Goal: Task Accomplishment & Management: Complete application form

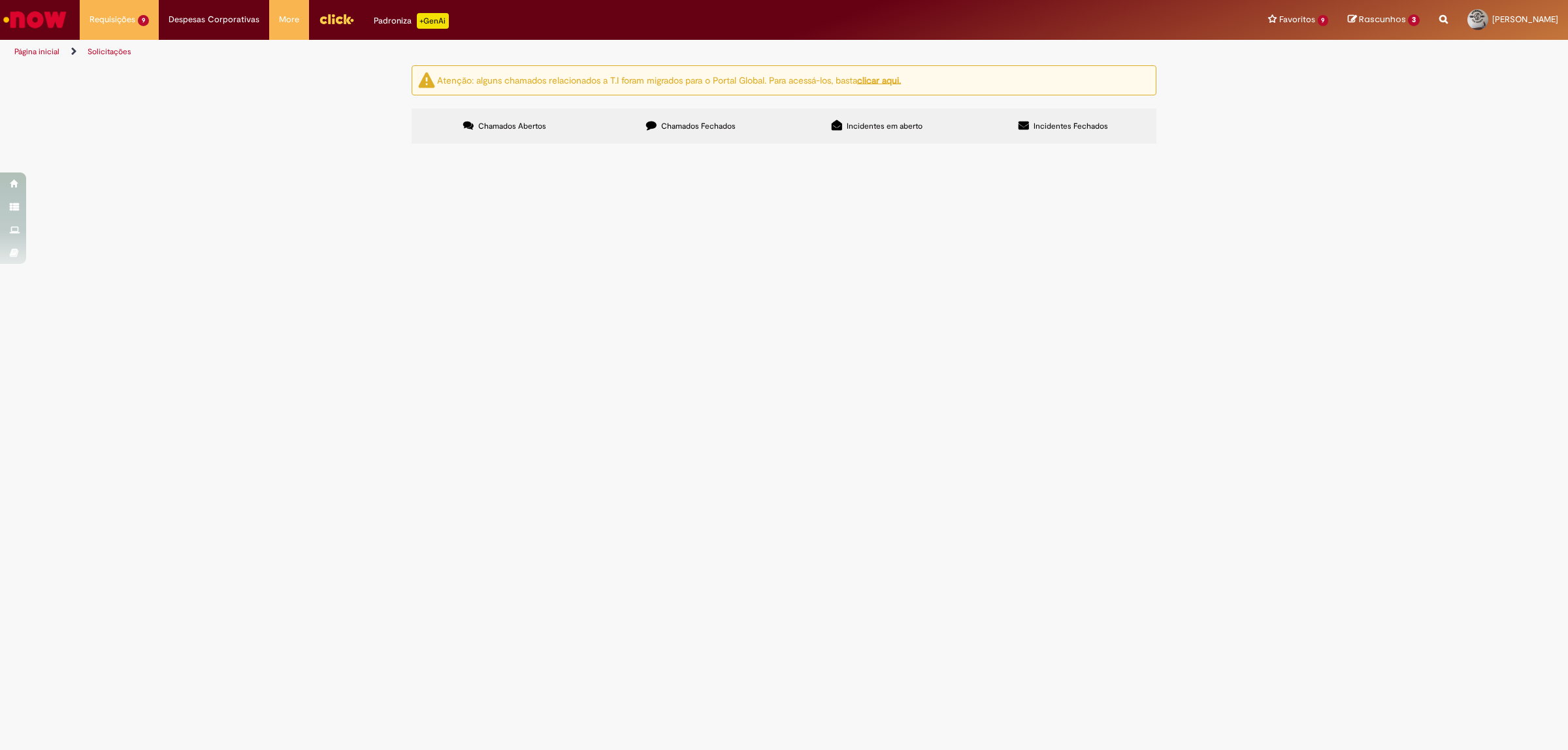
click at [0, 0] on span "O pedido foi gerado com valor menor que o orçamento. O valor unitário do materi…" at bounding box center [0, 0] width 0 height 0
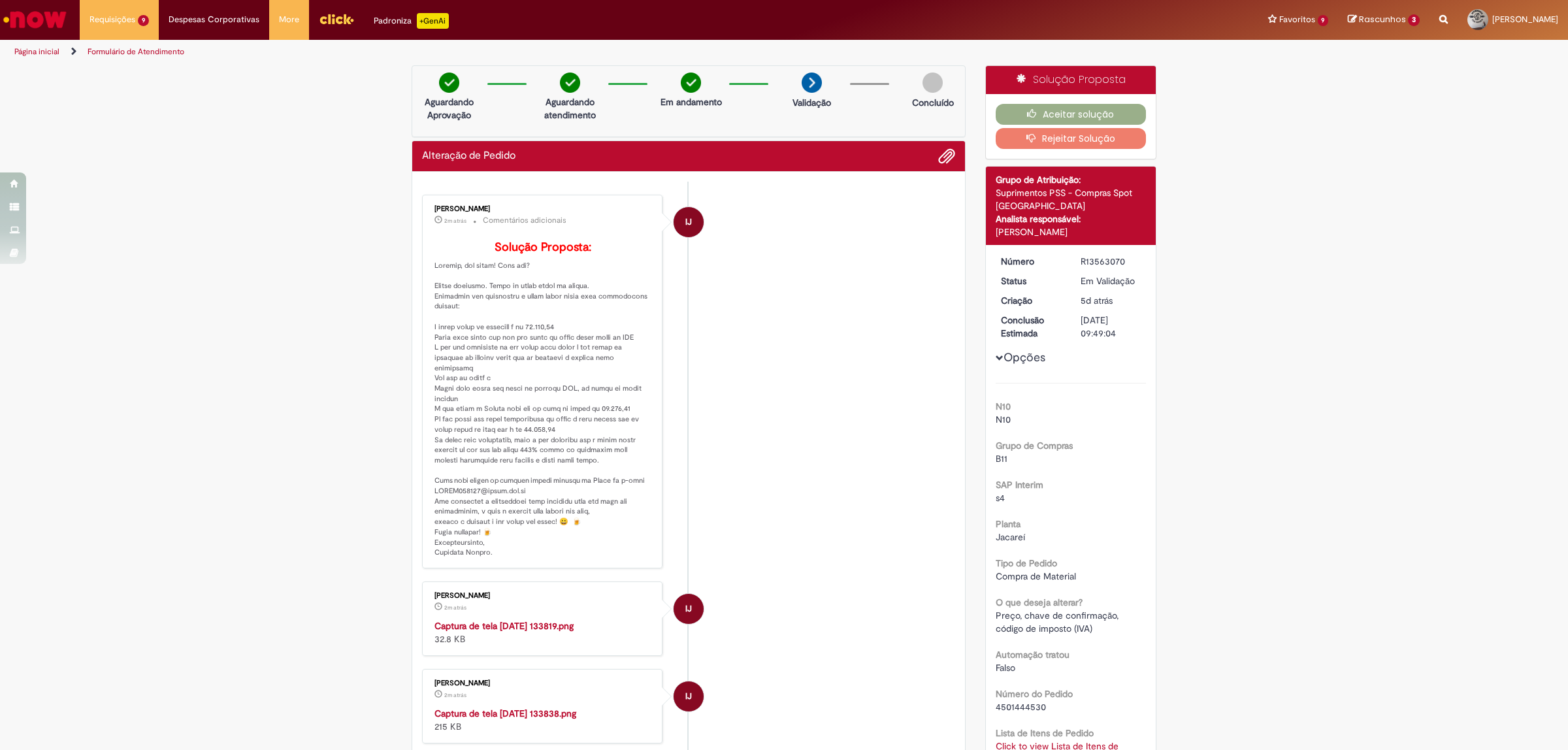
click at [488, 619] on img "Histórico de tíquete" at bounding box center [543, 619] width 218 height 0
drag, startPoint x: 526, startPoint y: 346, endPoint x: 558, endPoint y: 343, distance: 32.1
click at [558, 343] on p "Solução Proposta:" at bounding box center [543, 399] width 218 height 317
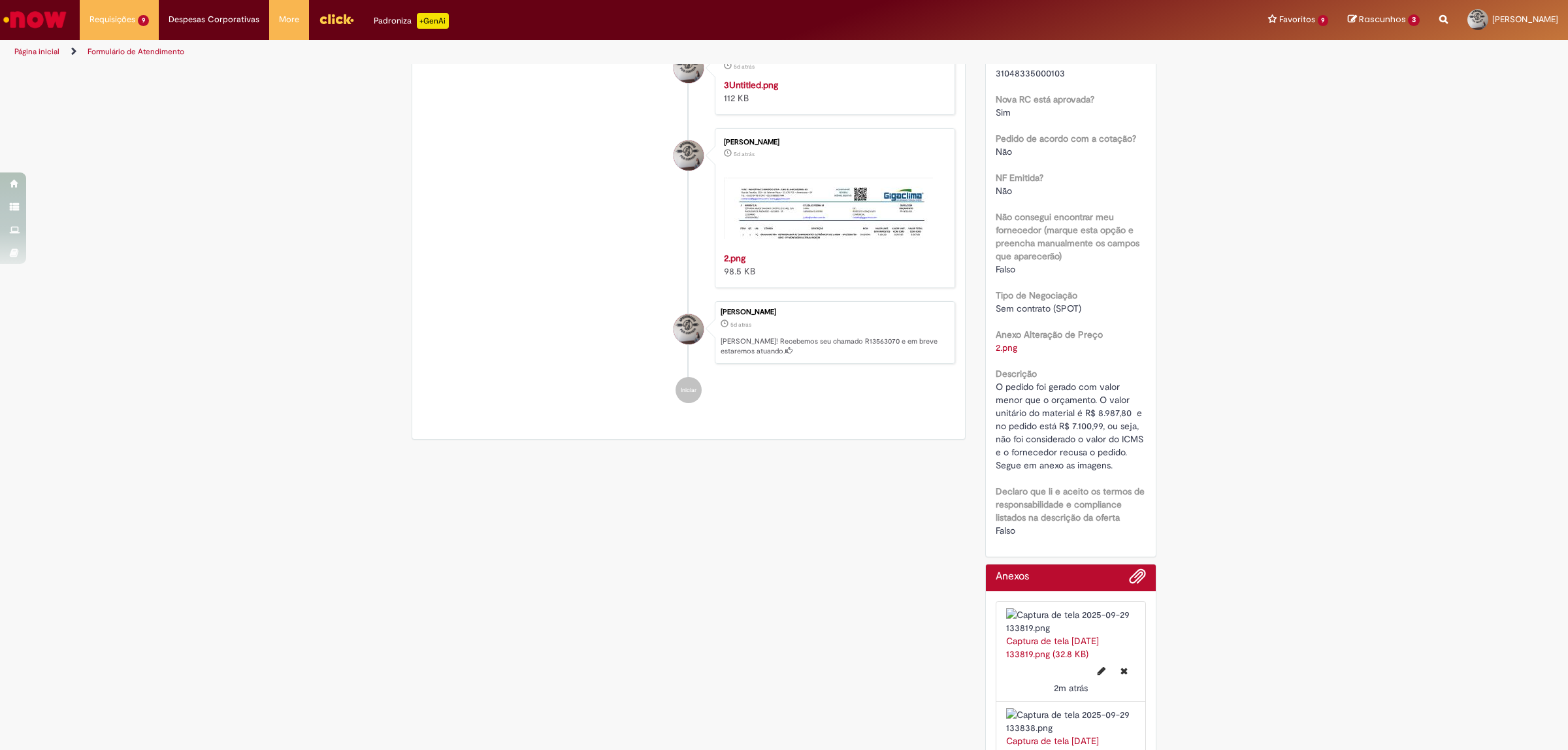
scroll to position [1062, 0]
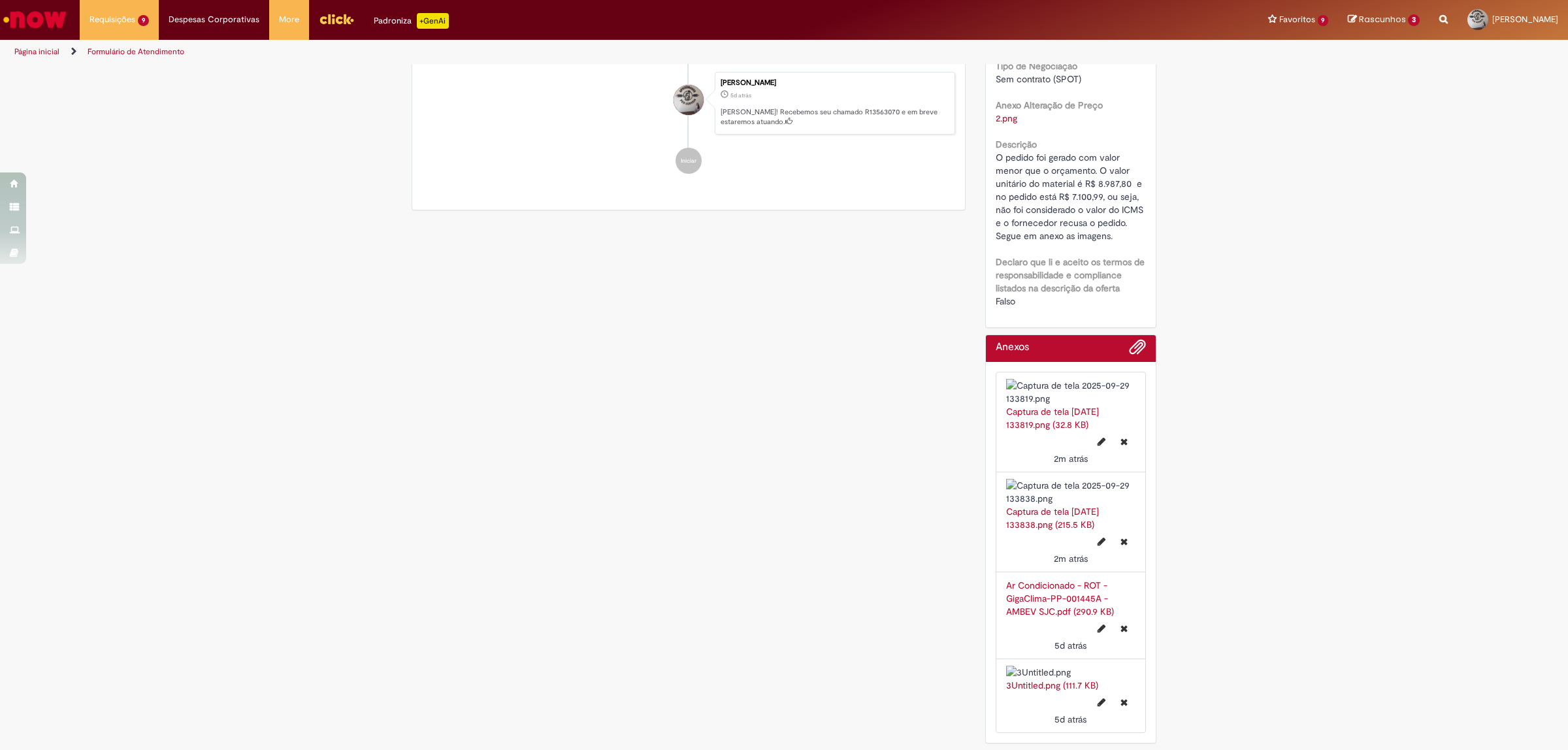
click at [1027, 608] on link "Ar Condicionado - ROT - GigaClima-PP-001445A - AMBEV SJC.pdf (290.9 KB)" at bounding box center [1060, 598] width 108 height 38
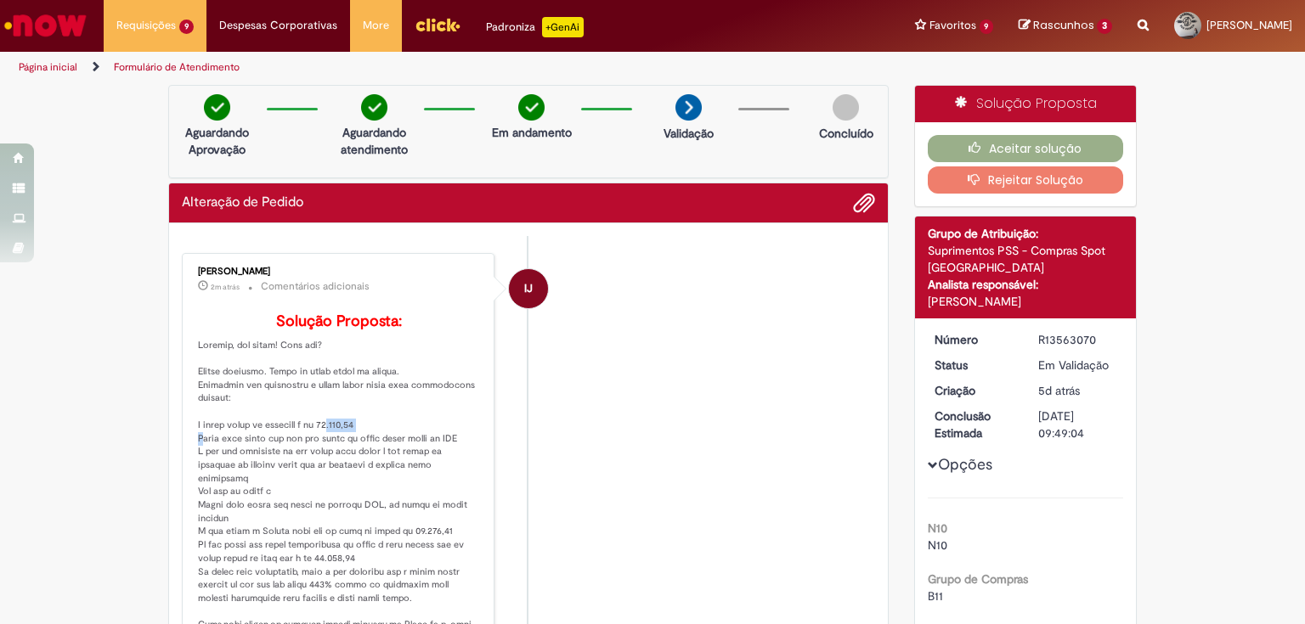
scroll to position [204, 0]
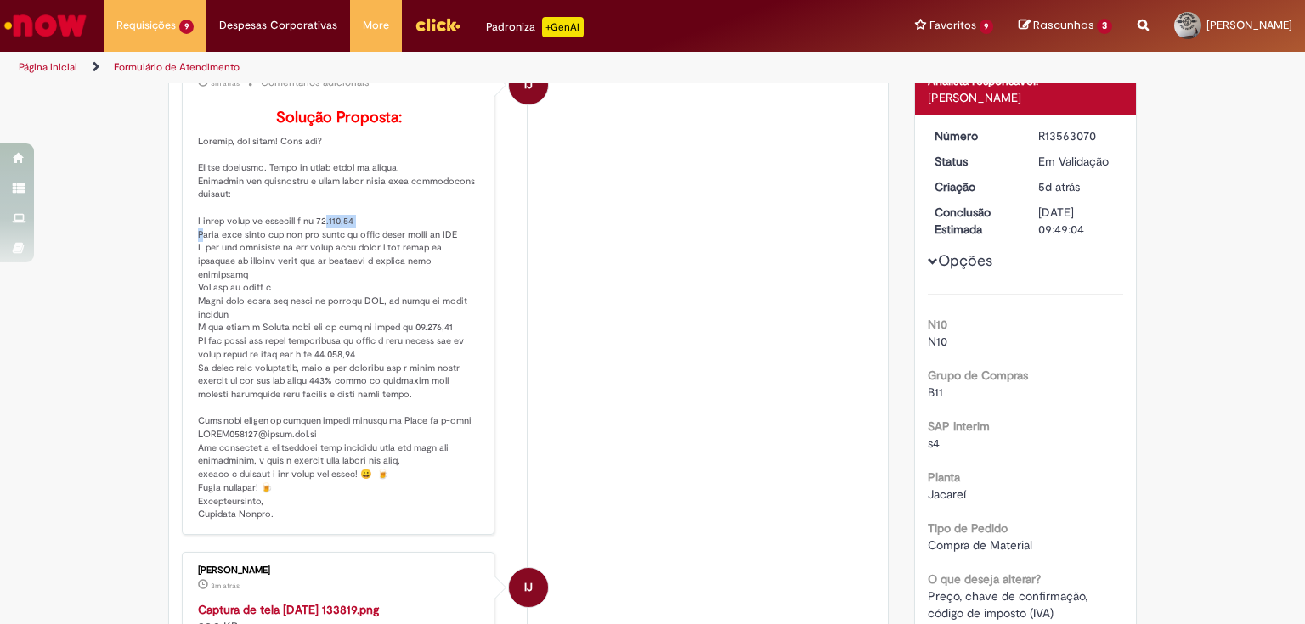
drag, startPoint x: 253, startPoint y: 527, endPoint x: 178, endPoint y: 523, distance: 74.8
click at [182, 523] on div "[PERSON_NAME] 3m atrás 3 minutos atrás Comentários adicionais Solução Proposta:" at bounding box center [338, 292] width 313 height 486
copy p "belly Rabelo."
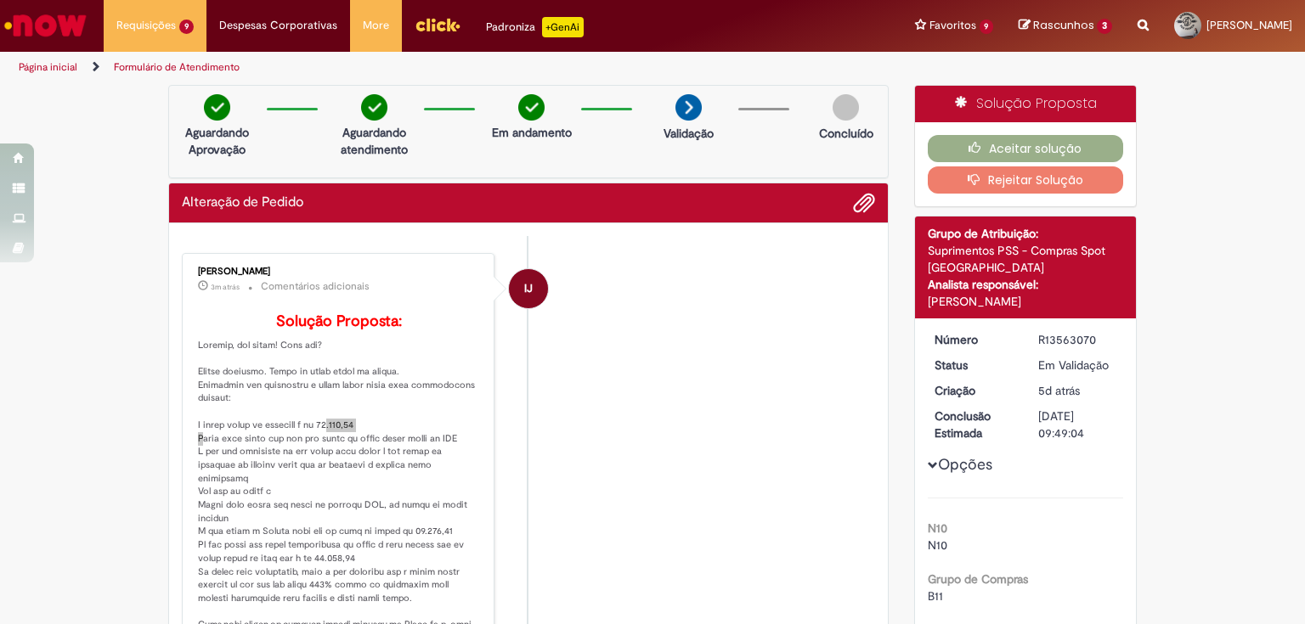
click at [1058, 346] on div "R13563070" at bounding box center [1077, 339] width 79 height 17
copy div "R13563070"
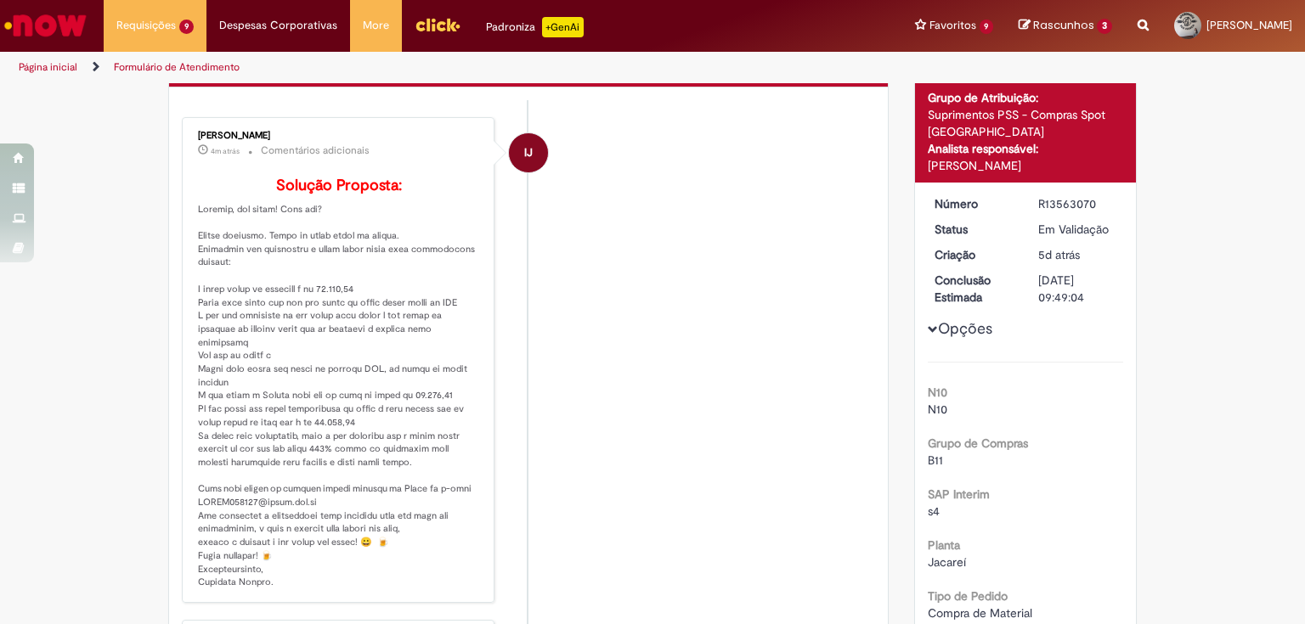
click at [705, 206] on li "IJ Isabelly Juventino 4m atrás 4 minutos atrás Comentários adicionais Solução P…" at bounding box center [528, 360] width 693 height 486
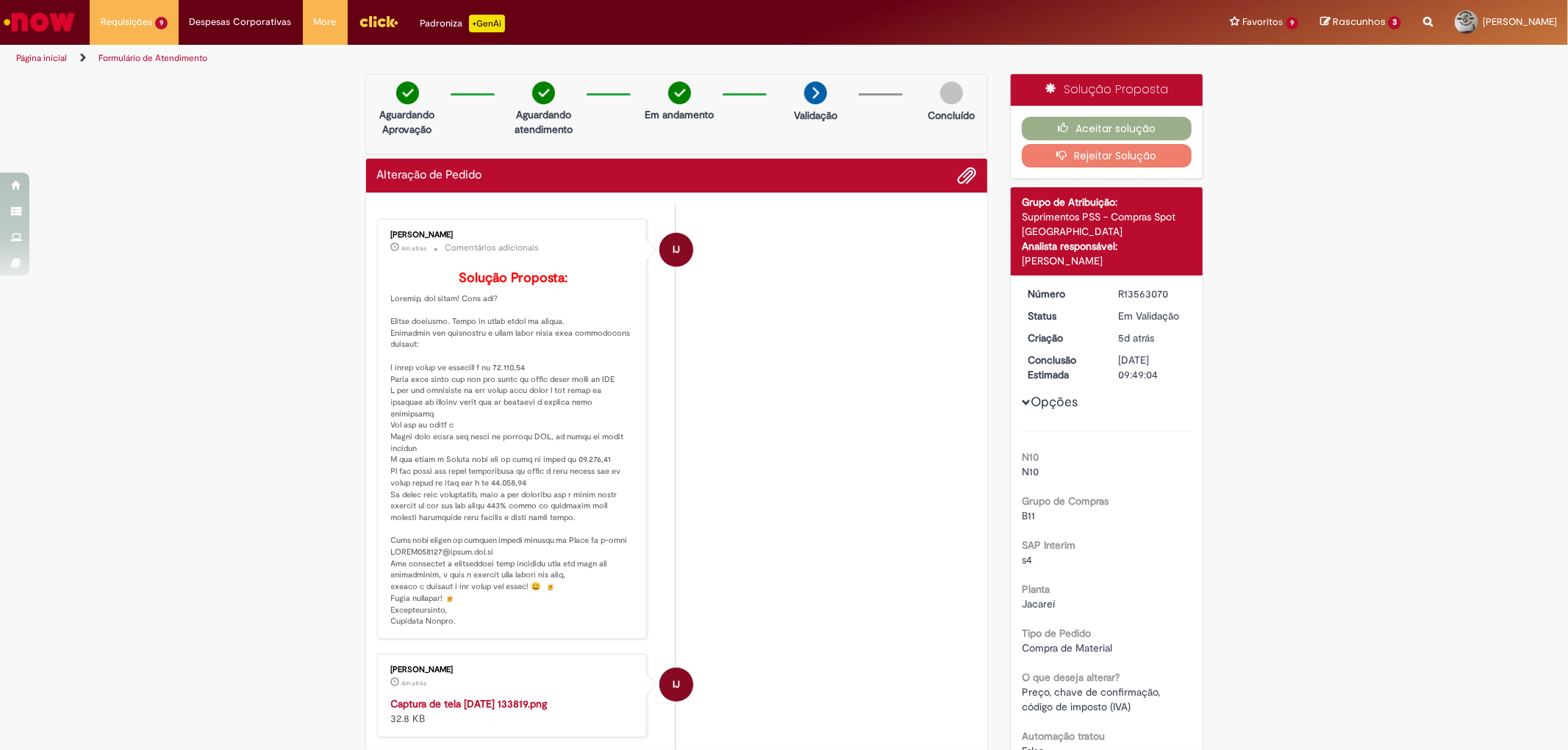
scroll to position [407, 0]
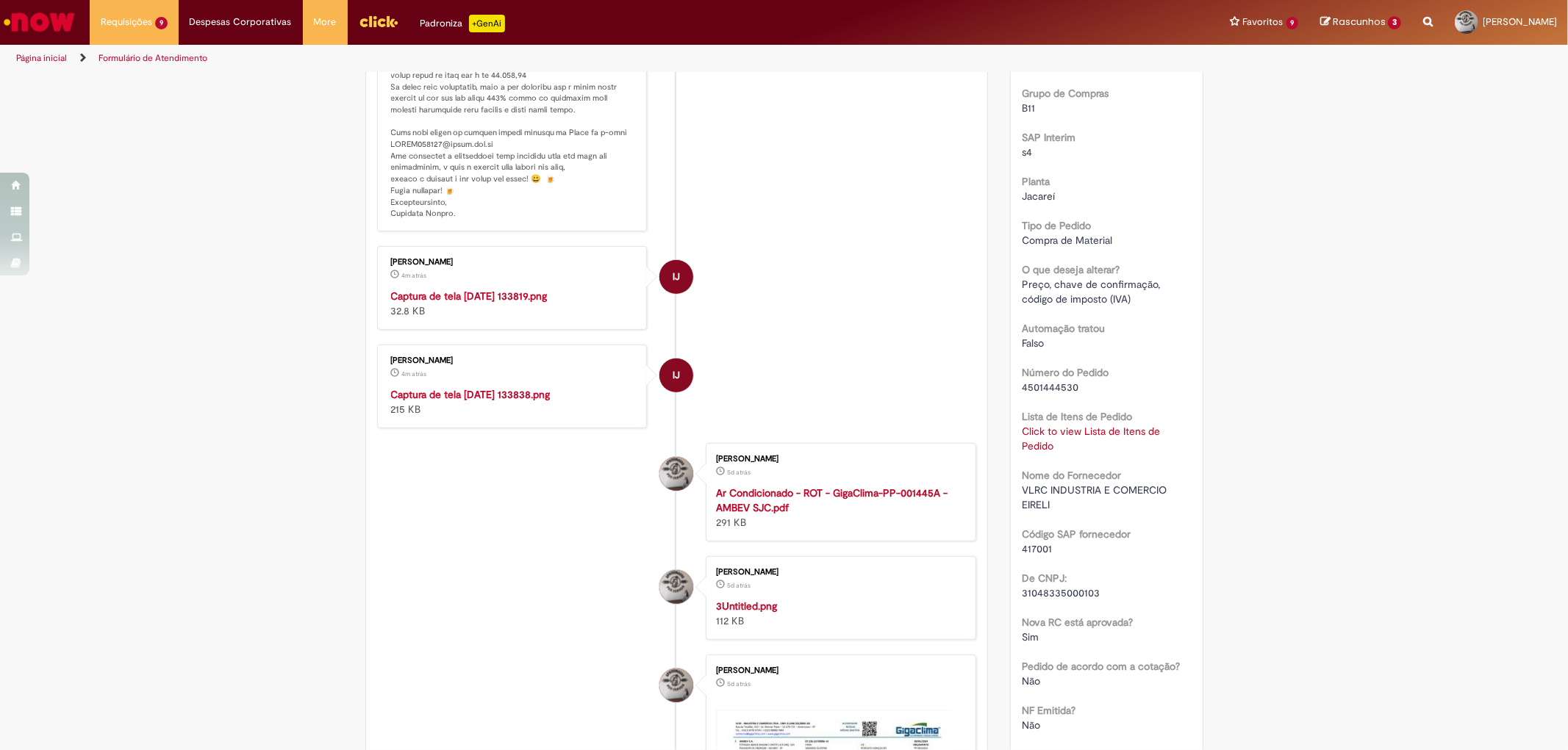
click at [451, 388] on img "Histórico de tíquete" at bounding box center [513, 388] width 245 height 0
click at [735, 330] on li "IJ Isabelly Juventino 5m atrás 5 minutos atrás Captura de tela [DATE] 133819.pn…" at bounding box center [677, 288] width 600 height 84
click at [505, 289] on img "Histórico de tíquete" at bounding box center [513, 289] width 245 height 0
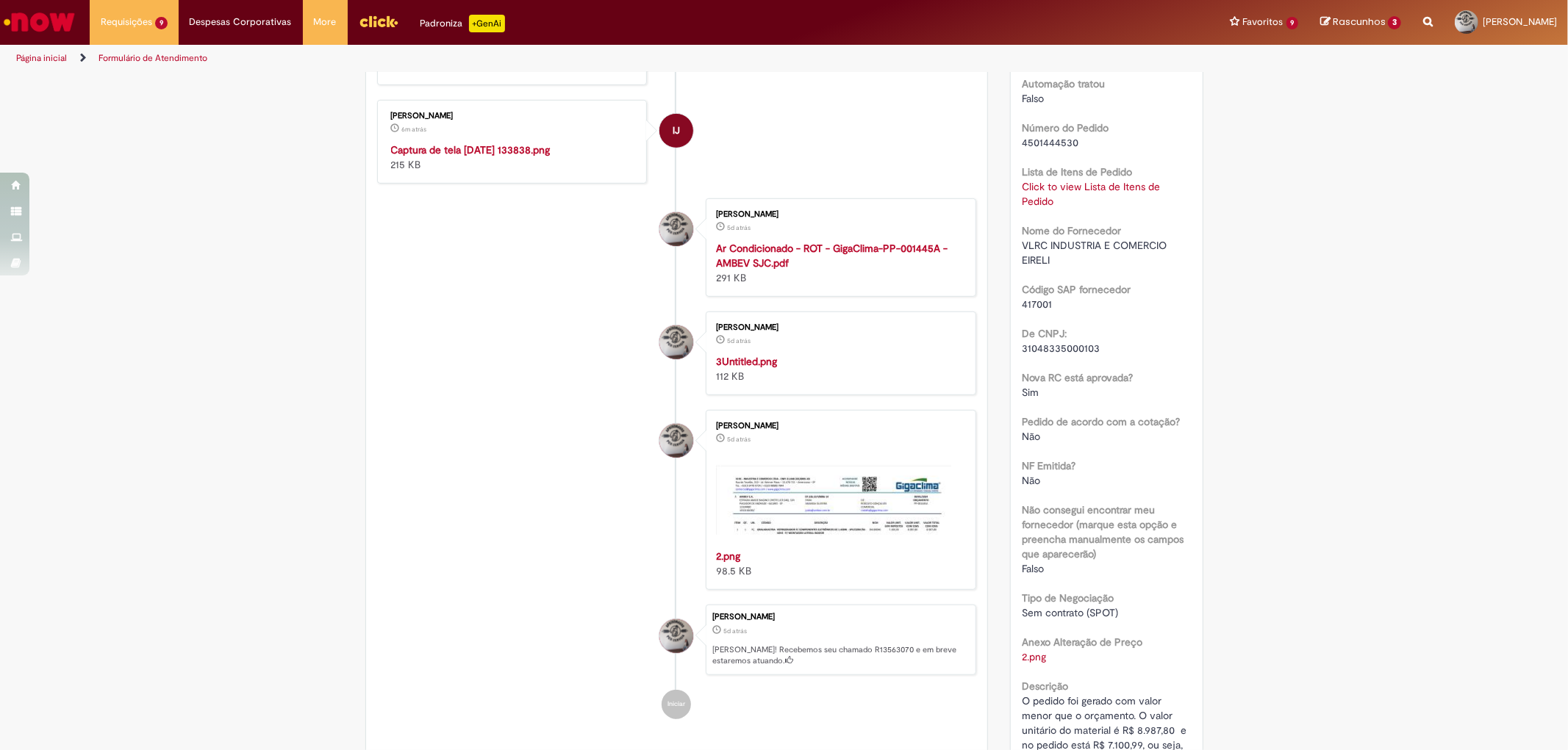
scroll to position [490, 0]
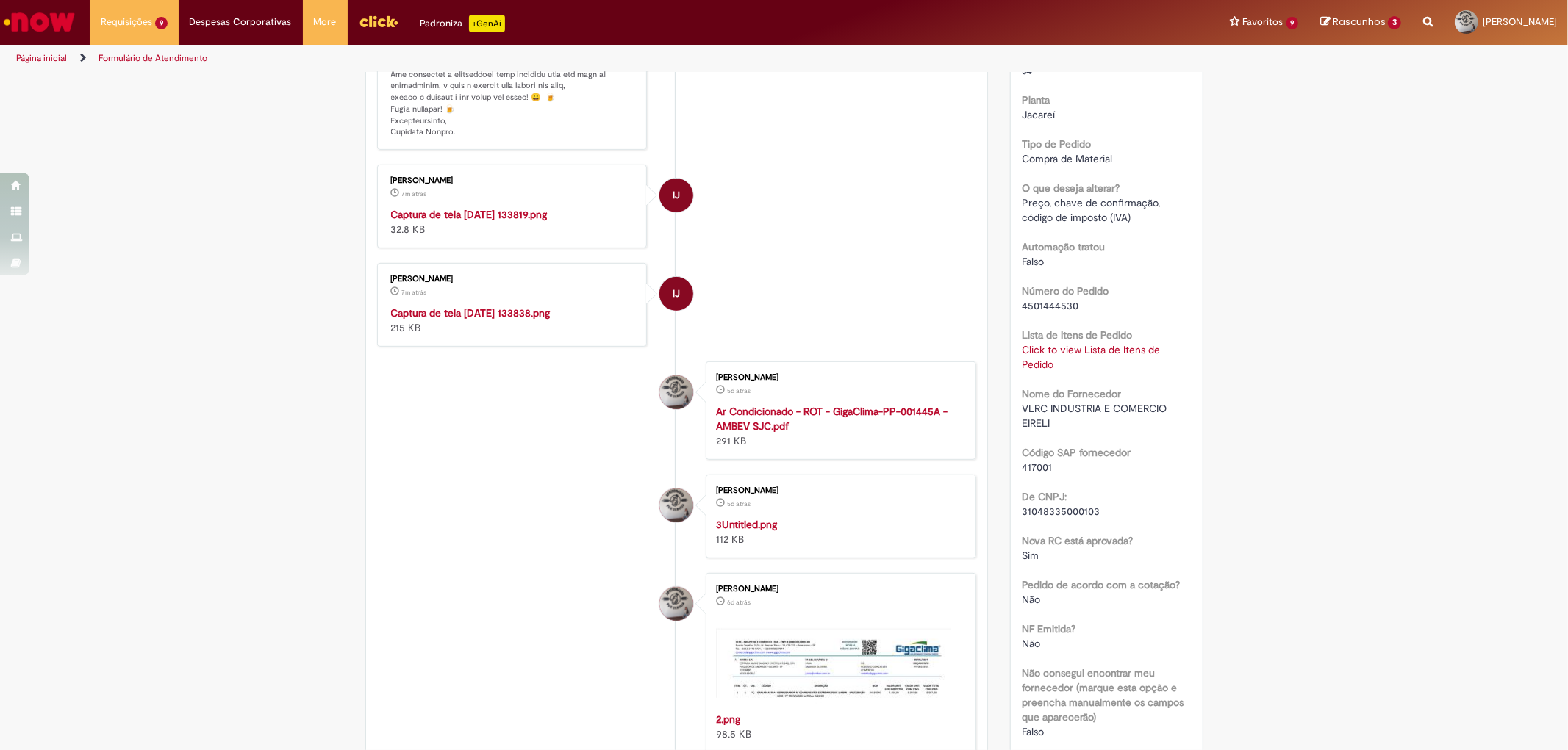
click at [1060, 299] on span "4501444530" at bounding box center [1050, 305] width 56 height 13
copy span "4501444530"
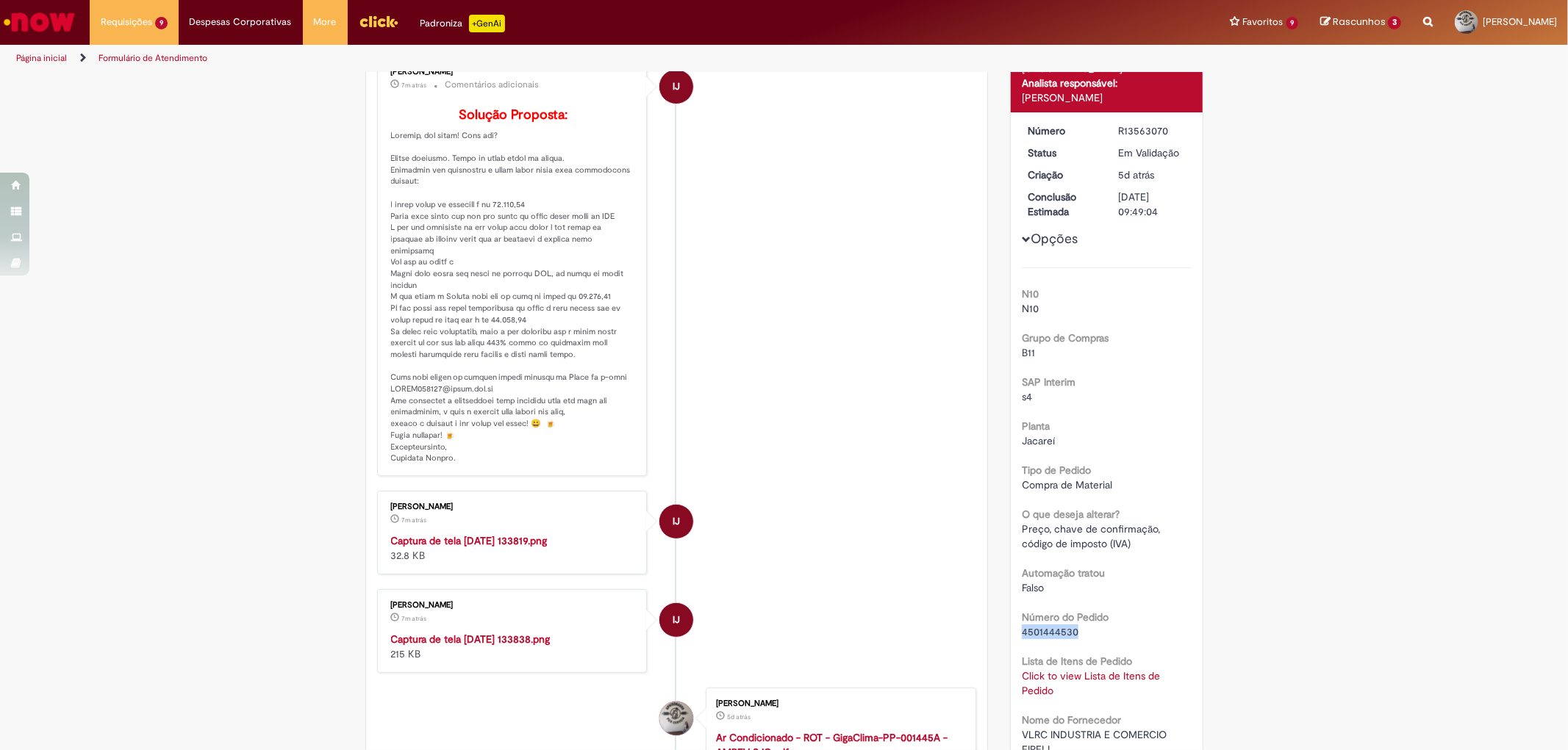
scroll to position [0, 0]
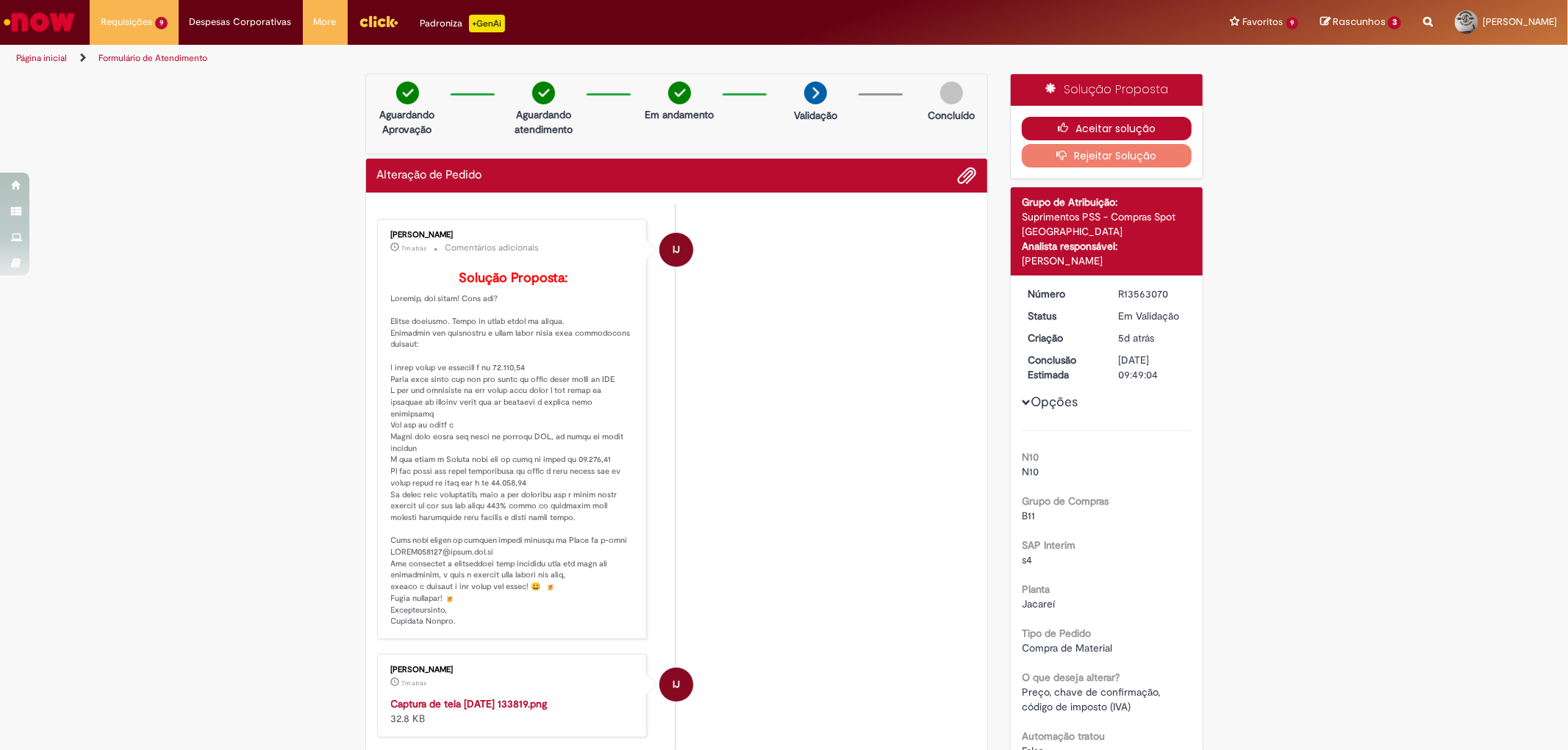
click at [1050, 123] on button "Aceitar solução" at bounding box center [1107, 128] width 170 height 23
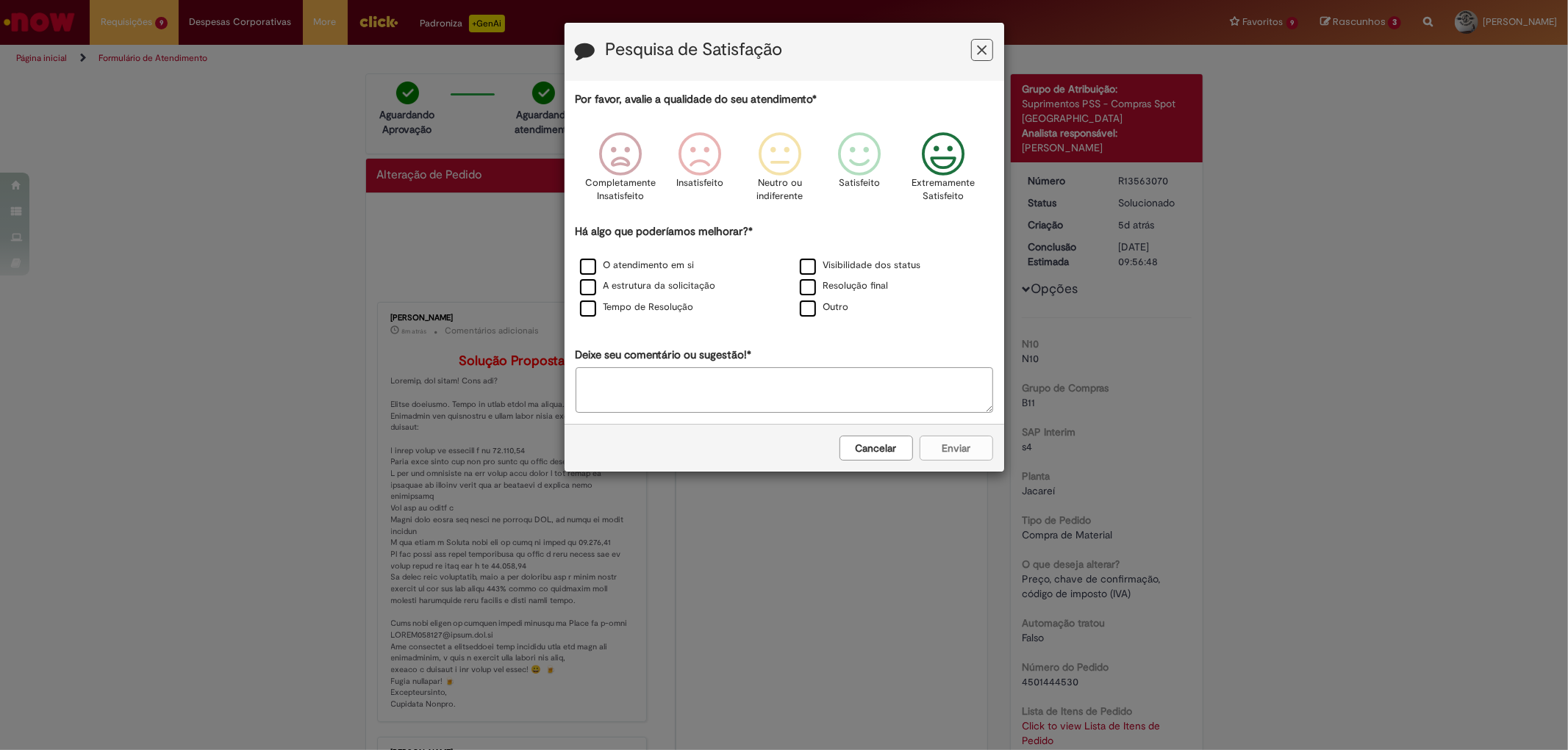
drag, startPoint x: 926, startPoint y: 156, endPoint x: 890, endPoint y: 182, distance: 44.4
click at [926, 156] on icon "Feedback" at bounding box center [943, 154] width 55 height 44
click at [643, 272] on label "O atendimento em si" at bounding box center [637, 266] width 115 height 14
click at [644, 286] on label "A estrutura da solicitação" at bounding box center [647, 286] width 136 height 14
click at [642, 309] on label "Tempo de Resolução" at bounding box center [637, 307] width 114 height 14
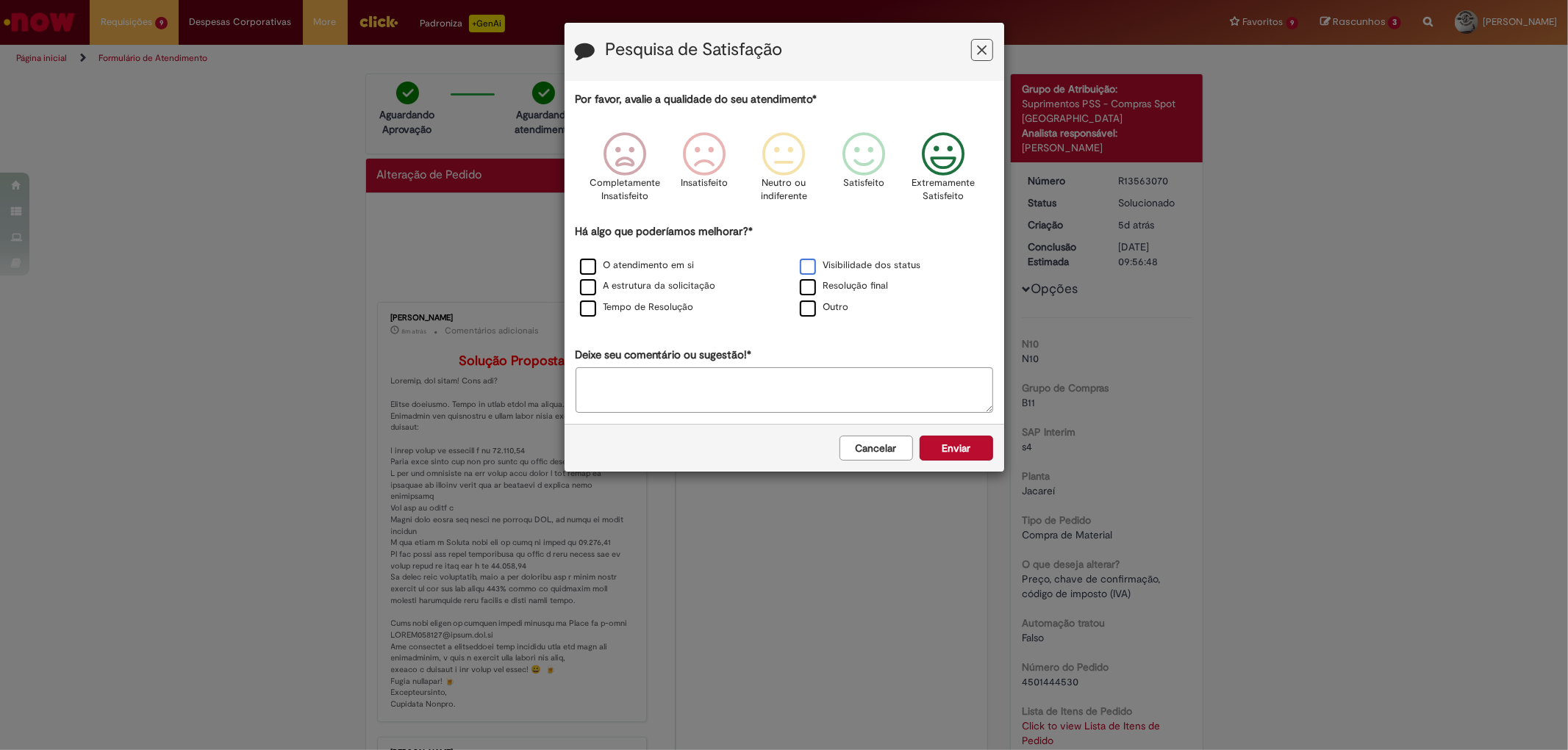
click at [840, 269] on label "Visibilidade dos status" at bounding box center [860, 266] width 121 height 14
click at [842, 283] on label "Resolução final" at bounding box center [844, 286] width 89 height 14
click at [674, 310] on label "Tempo de Resolução" at bounding box center [637, 307] width 114 height 14
click at [665, 394] on textarea "Deixe seu comentário ou sugestão!*" at bounding box center [784, 390] width 417 height 46
click at [877, 390] on textarea "**********" at bounding box center [784, 390] width 417 height 46
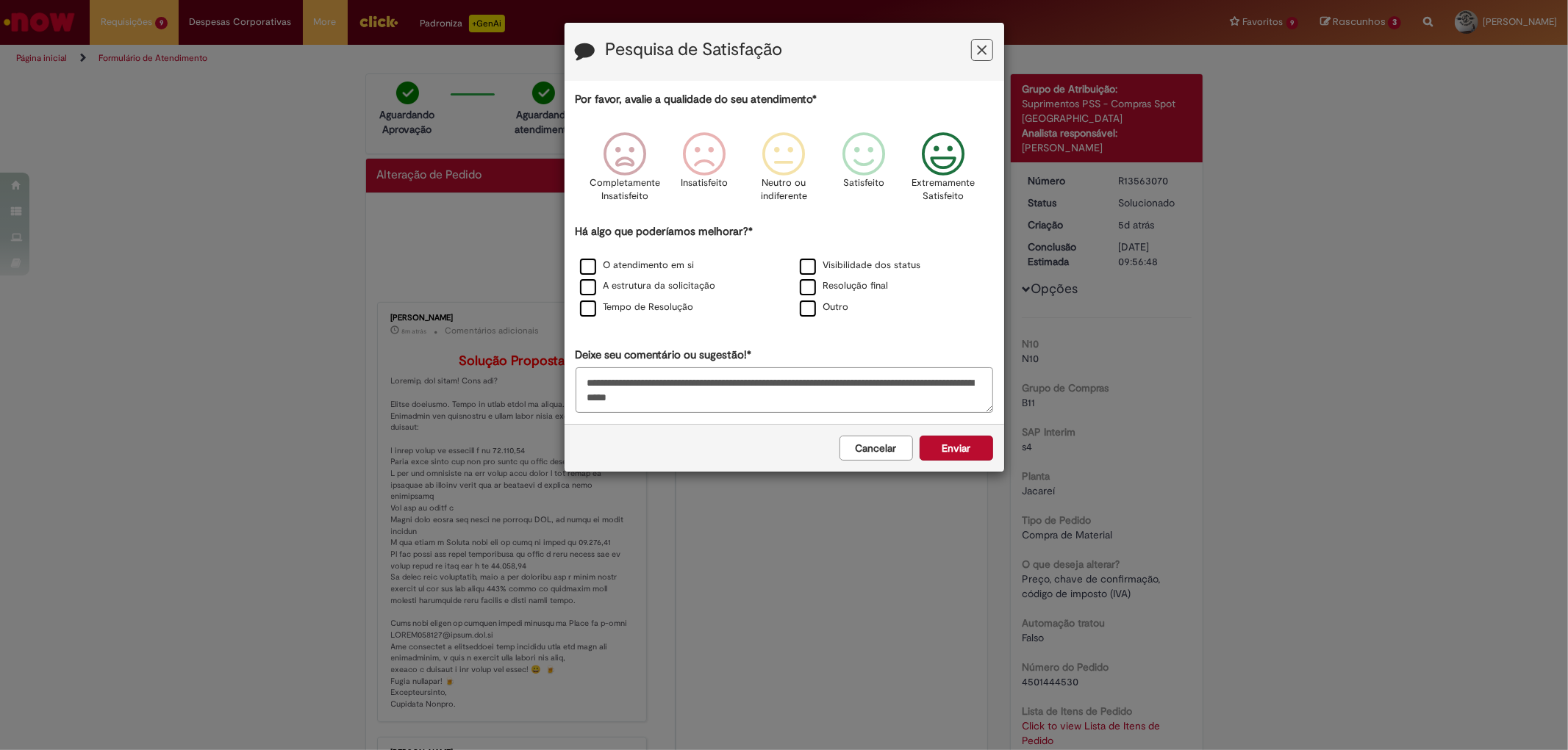
click at [872, 386] on textarea "**********" at bounding box center [784, 390] width 417 height 46
type textarea "**********"
click at [959, 452] on button "Enviar" at bounding box center [956, 448] width 74 height 25
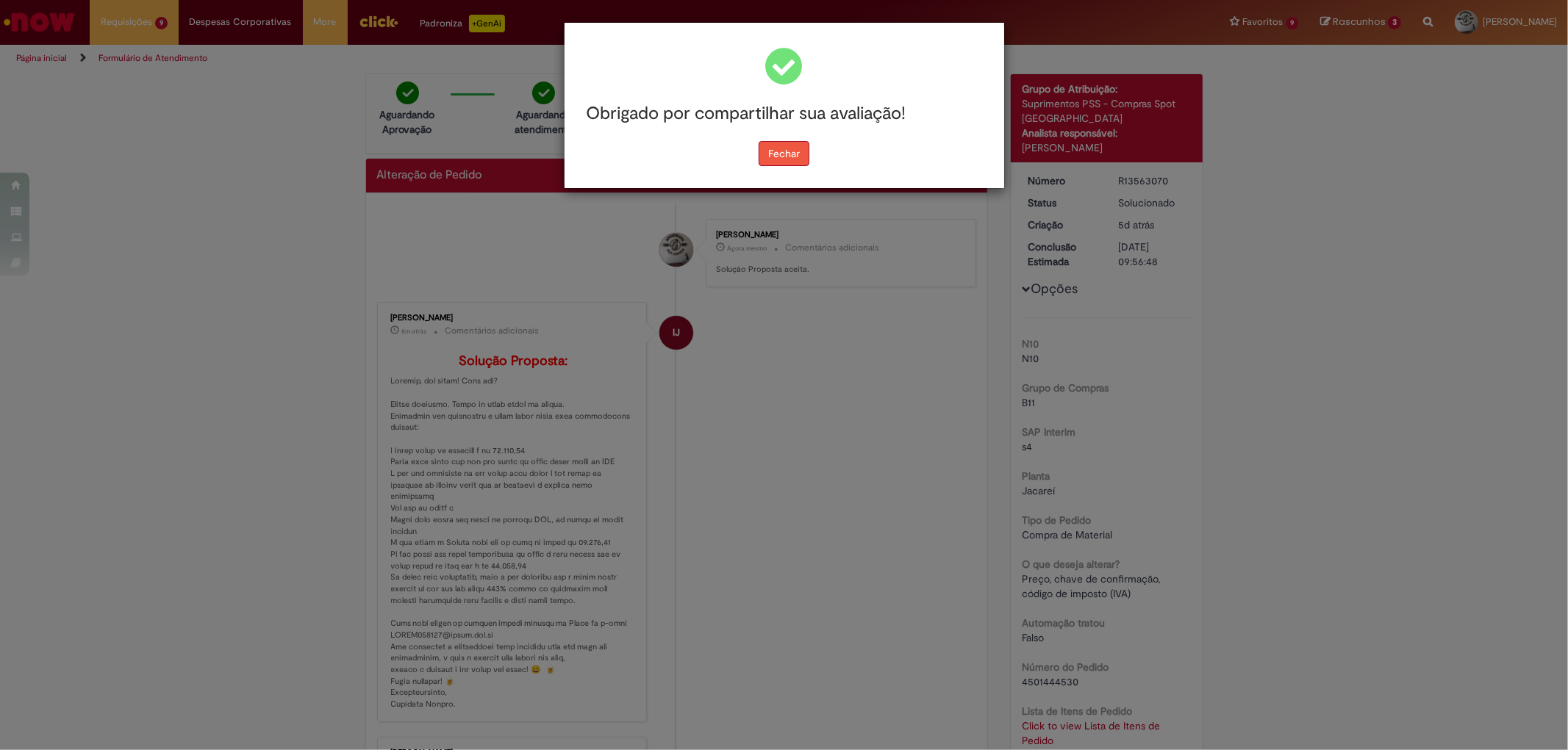
click at [792, 155] on button "Fechar" at bounding box center [784, 153] width 51 height 25
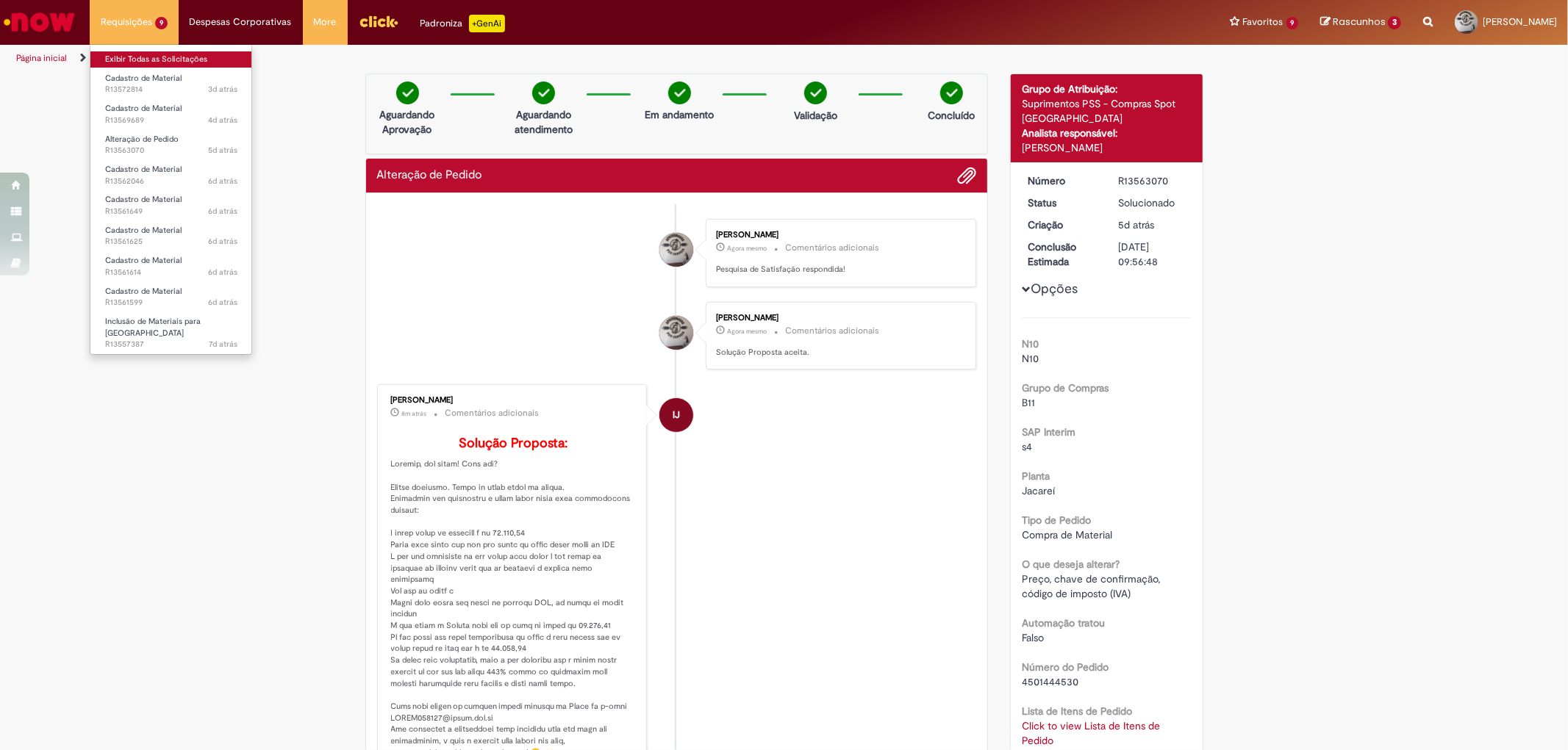
click at [159, 56] on link "Exibir Todas as Solicitações" at bounding box center [170, 59] width 162 height 16
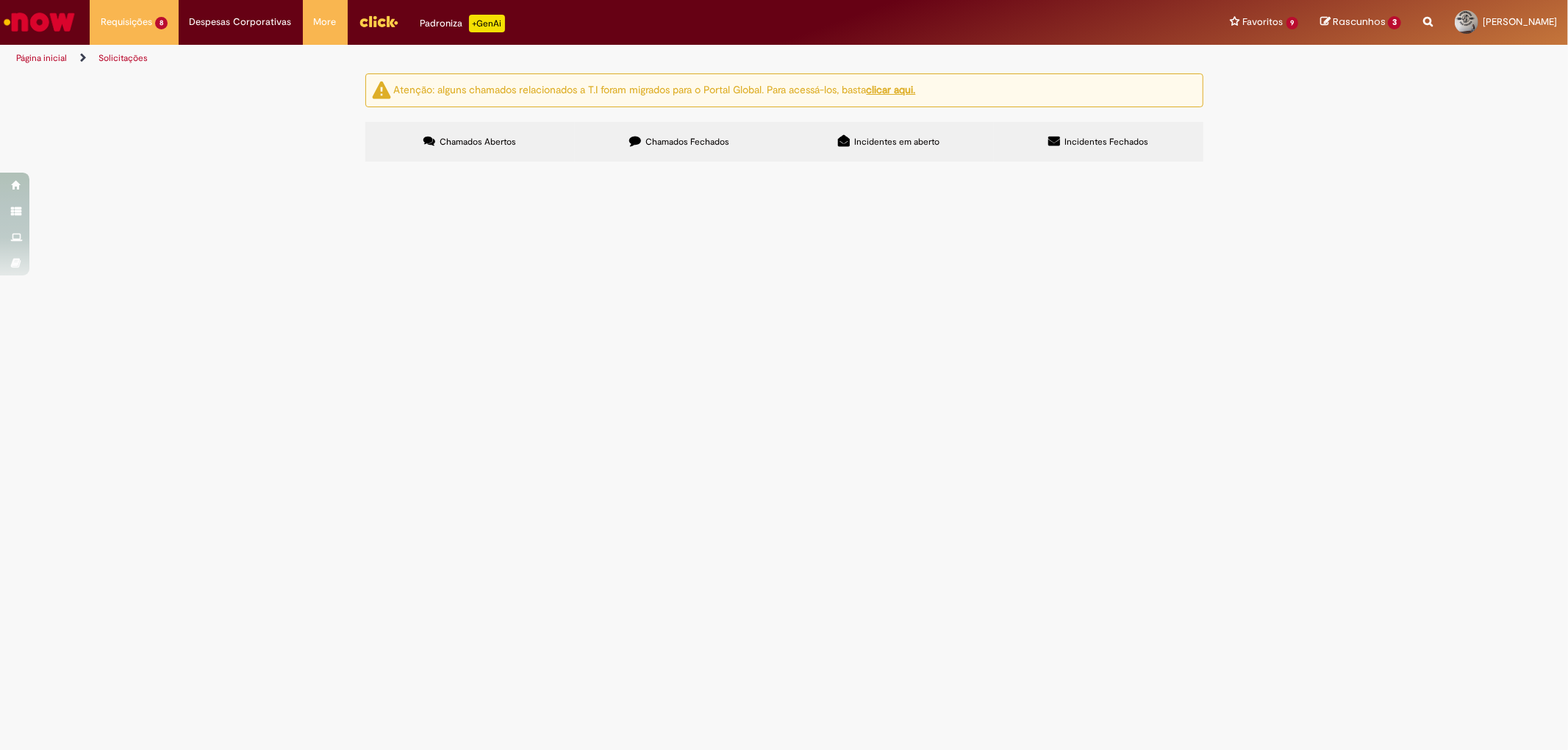
click at [0, 0] on span "50857589 ECC BUCHA DO PZ" at bounding box center [0, 0] width 0 height 0
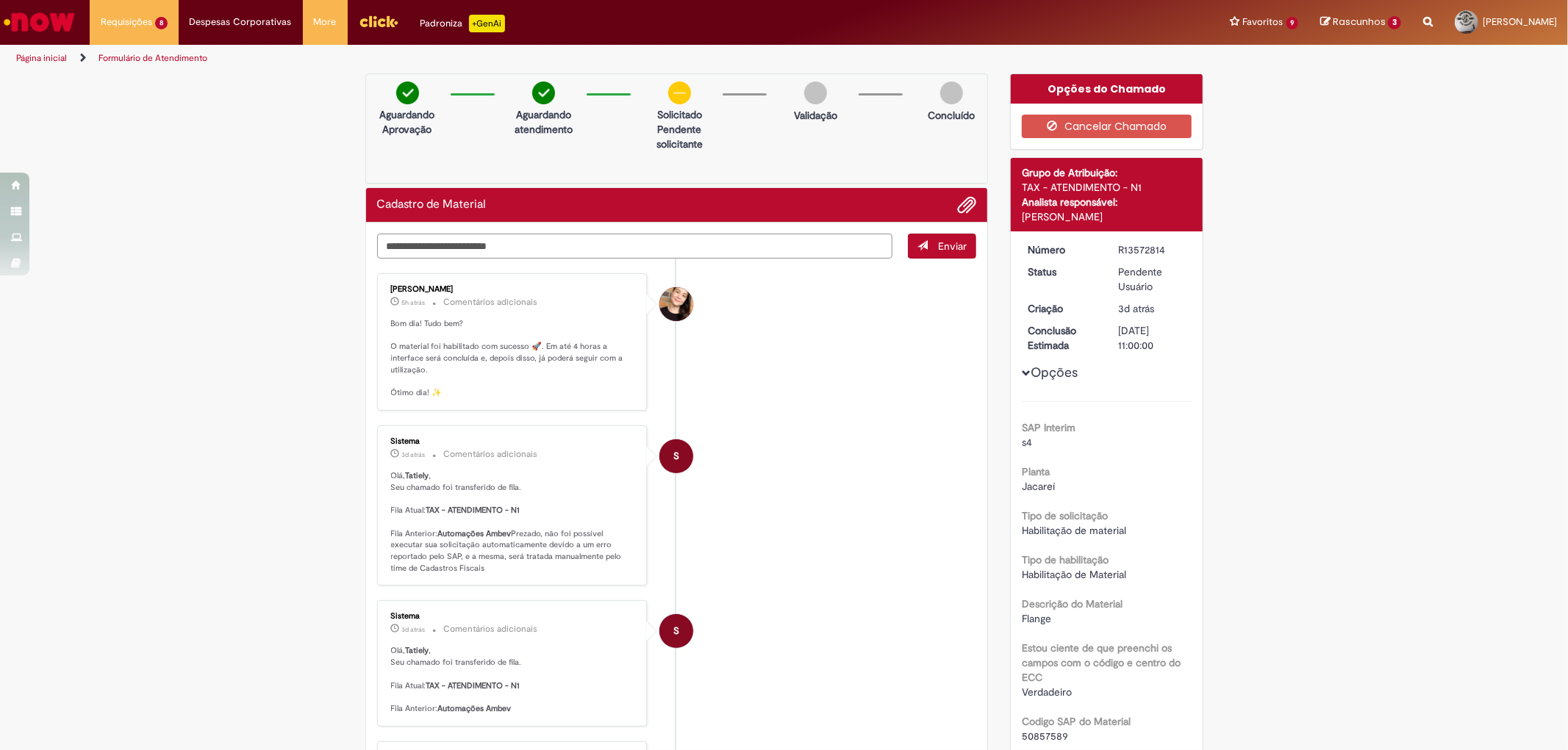
click at [588, 243] on textarea "Digite sua mensagem aqui..." at bounding box center [635, 246] width 516 height 25
type textarea "*"
type textarea "**********"
